Goal: Information Seeking & Learning: Learn about a topic

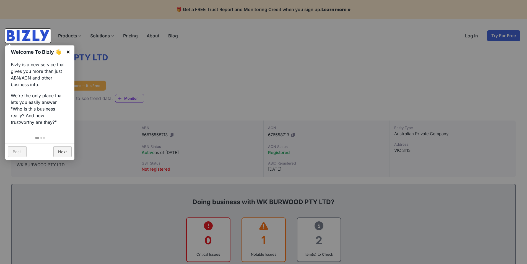
click at [67, 53] on link "×" at bounding box center [68, 51] width 12 height 12
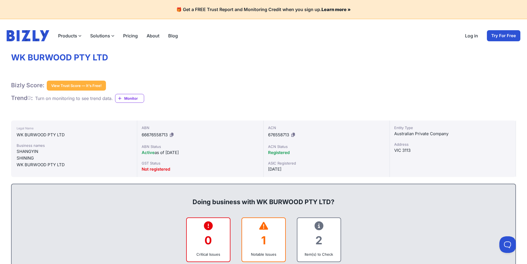
click at [123, 35] on link "Pricing" at bounding box center [130, 35] width 15 height 7
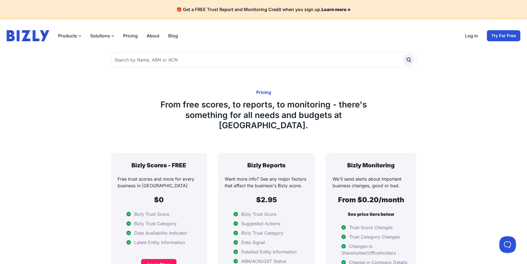
click at [174, 33] on link "Blog" at bounding box center [173, 35] width 10 height 7
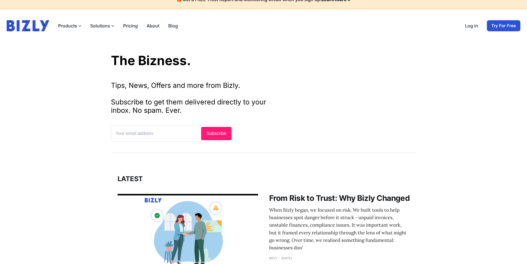
scroll to position [138, 0]
